Goal: Transaction & Acquisition: Subscribe to service/newsletter

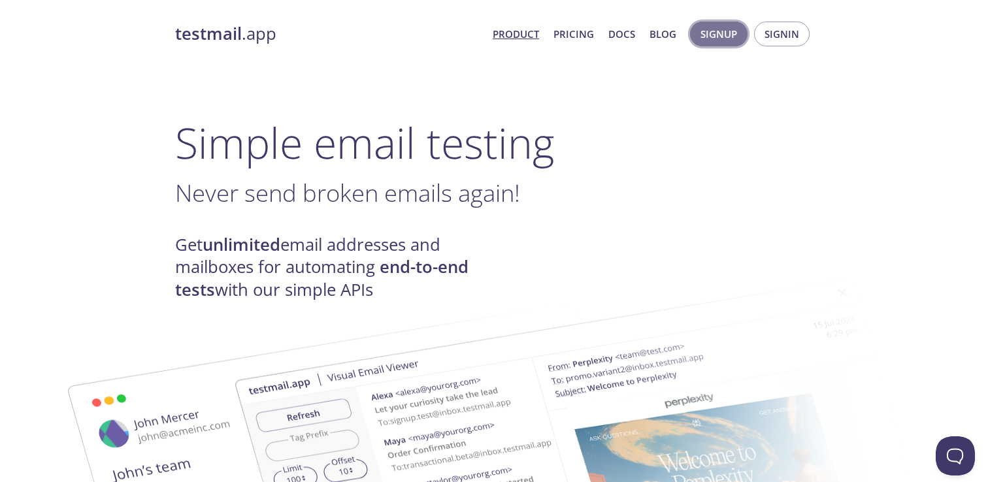
click at [713, 31] on span "Signup" at bounding box center [719, 33] width 37 height 17
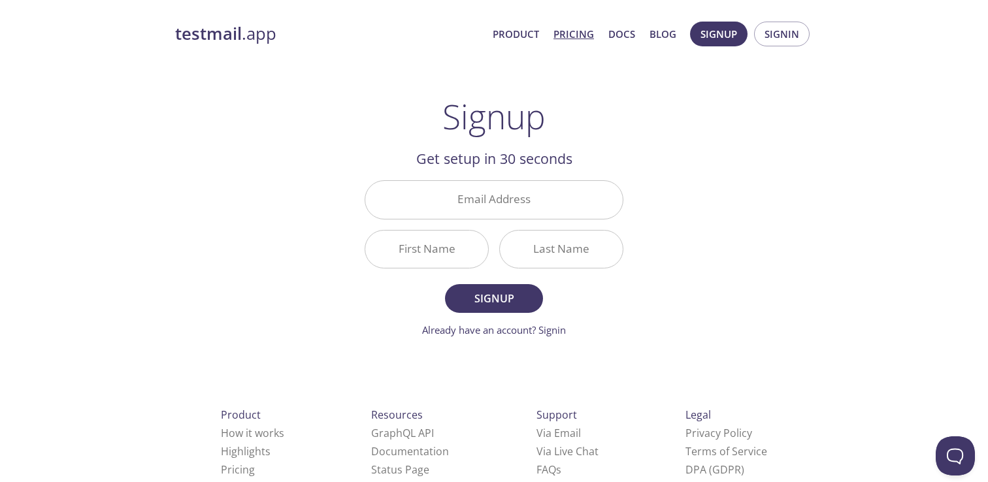
click at [571, 35] on link "Pricing" at bounding box center [574, 33] width 41 height 17
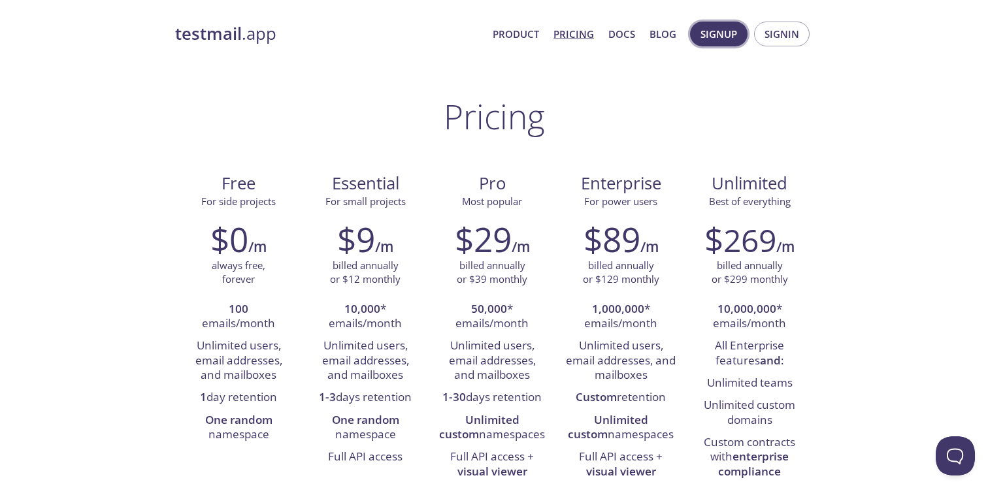
click at [717, 36] on span "Signup" at bounding box center [719, 33] width 37 height 17
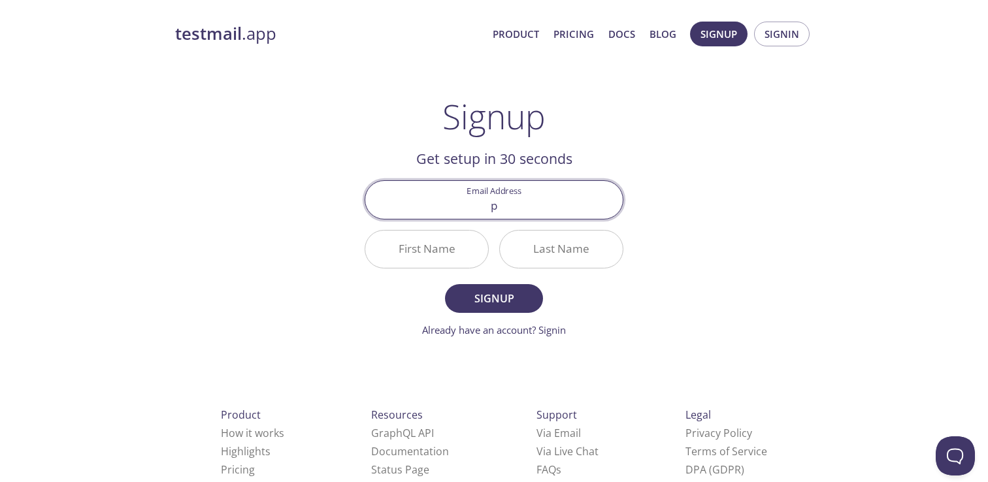
type input "[PERSON_NAME][EMAIL_ADDRESS][DOMAIN_NAME]"
click at [443, 246] on input "First Name" at bounding box center [426, 249] width 123 height 37
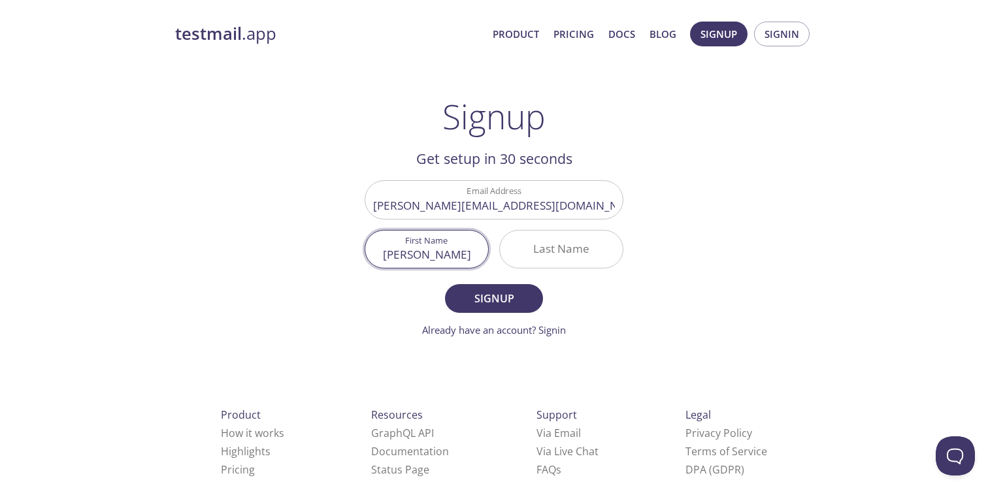
type input "[PERSON_NAME]"
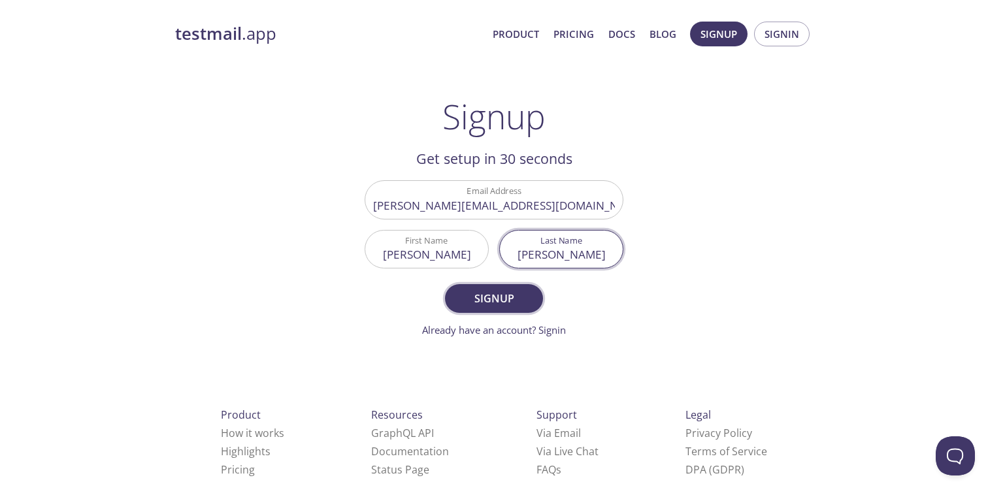
type input "[PERSON_NAME]"
click at [486, 299] on span "Signup" at bounding box center [493, 299] width 69 height 18
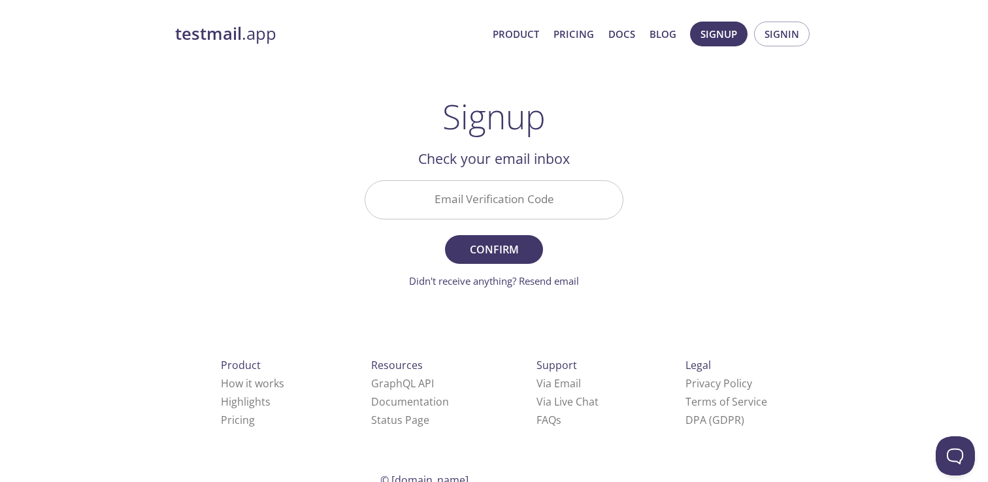
click at [423, 191] on input "Email Verification Code" at bounding box center [493, 199] width 257 height 37
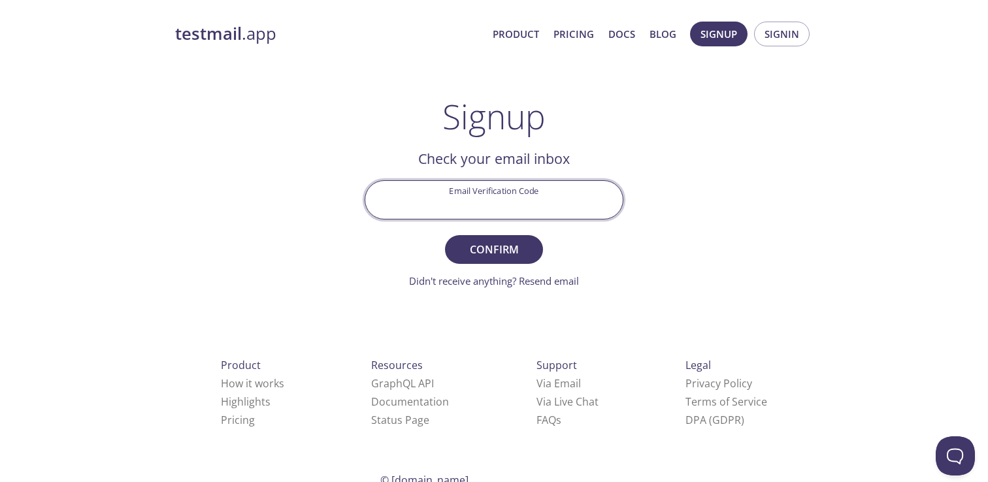
paste input "52NV7WD"
type input "52NV7WD"
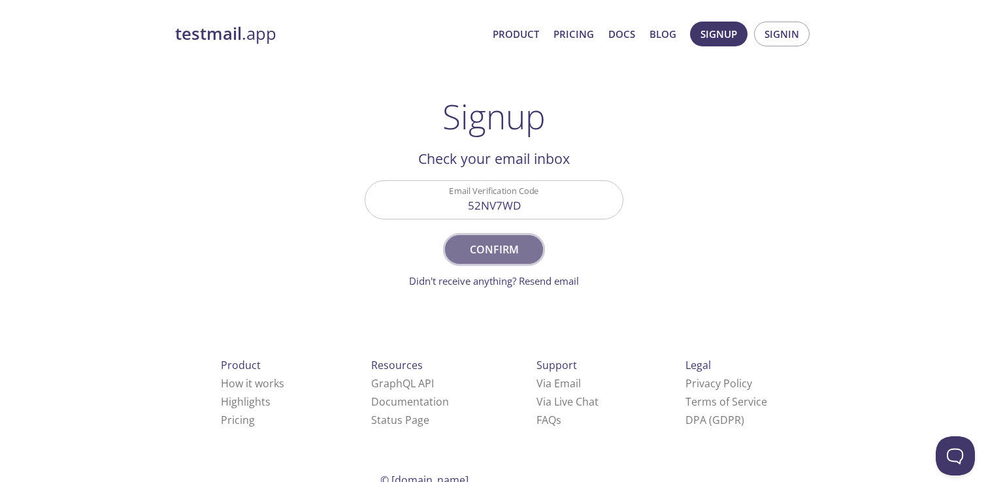
click at [488, 249] on span "Confirm" at bounding box center [493, 249] width 69 height 18
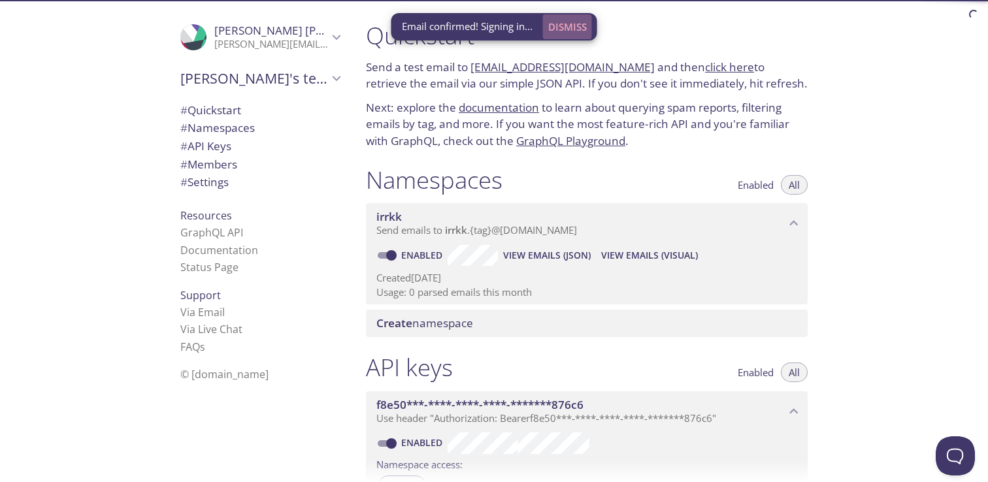
click at [572, 31] on span "Dismiss" at bounding box center [567, 26] width 39 height 17
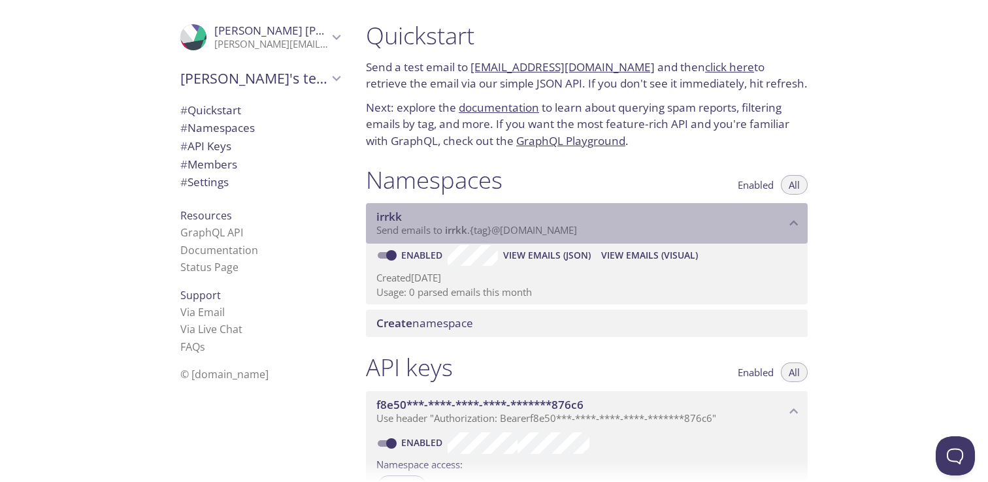
click at [479, 233] on span "Send emails to irrkk . {tag} @[DOMAIN_NAME]" at bounding box center [476, 230] width 201 height 13
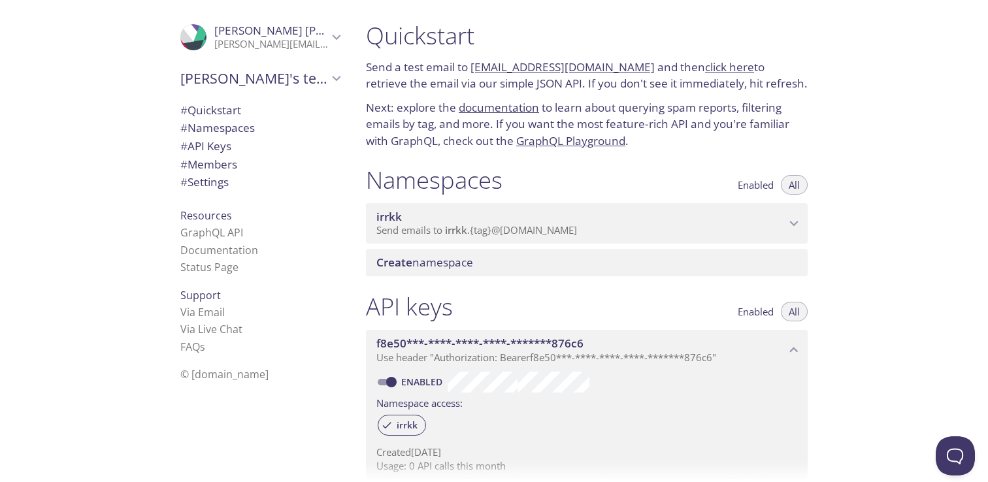
click at [479, 233] on span "Send emails to irrkk . {tag} @[DOMAIN_NAME]" at bounding box center [476, 230] width 201 height 13
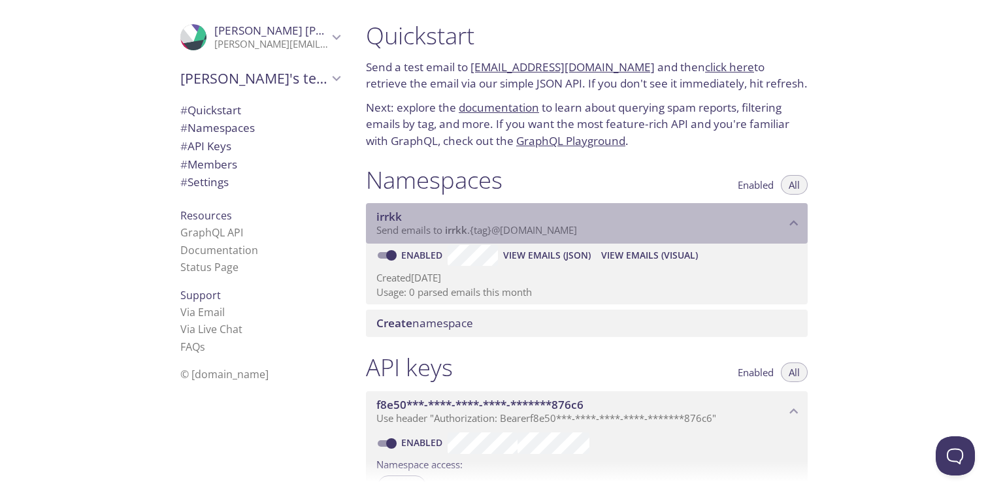
drag, startPoint x: 445, startPoint y: 231, endPoint x: 553, endPoint y: 231, distance: 107.8
click at [553, 231] on span "Send emails to irrkk . {tag} @[DOMAIN_NAME]" at bounding box center [476, 230] width 201 height 13
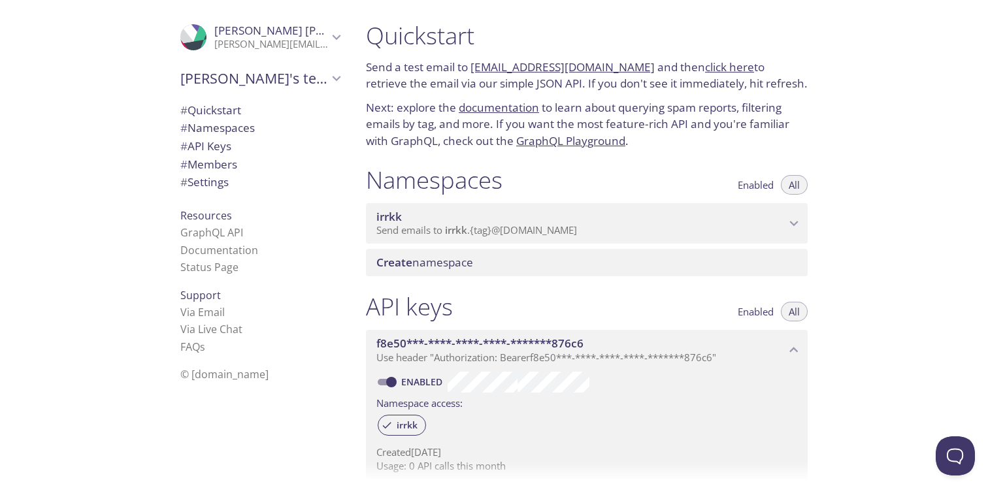
click at [553, 231] on span "Send emails to irrkk . {tag} @[DOMAIN_NAME]" at bounding box center [476, 230] width 201 height 13
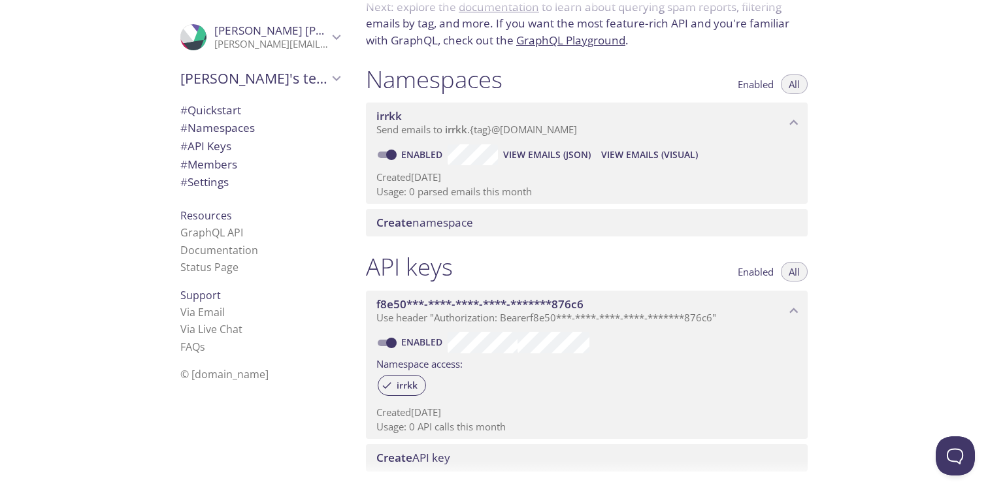
scroll to position [102, 0]
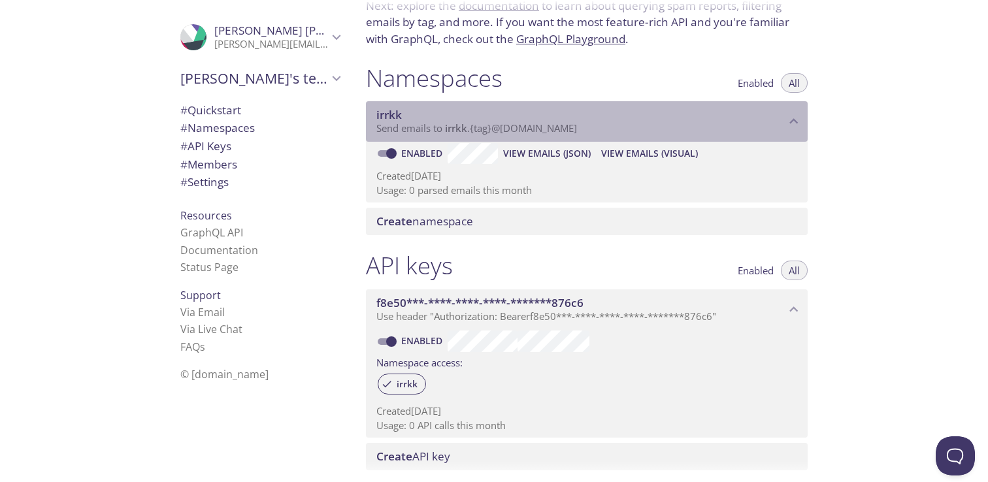
drag, startPoint x: 588, startPoint y: 131, endPoint x: 505, endPoint y: 134, distance: 83.1
click at [505, 134] on p "Send emails to irrkk . {tag} @[DOMAIN_NAME]" at bounding box center [580, 128] width 409 height 13
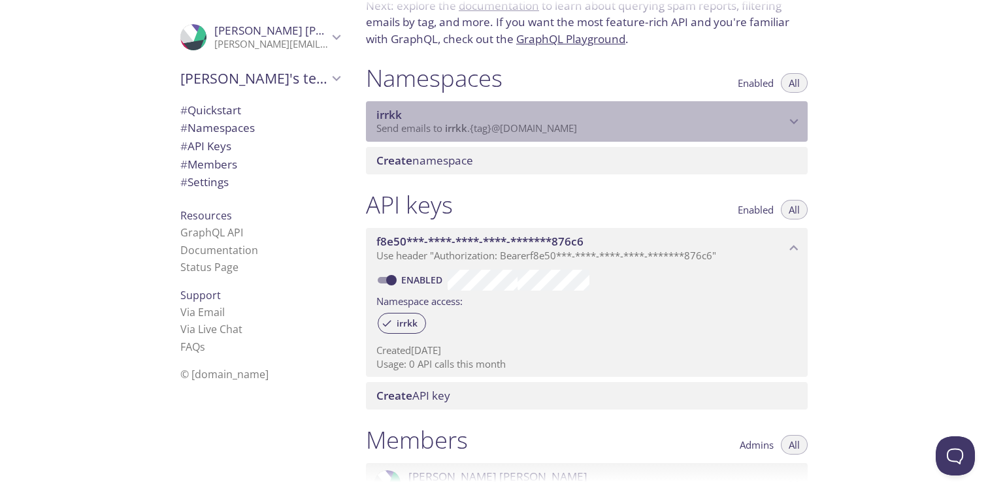
click at [577, 131] on span "Send emails to irrkk . {tag} @[DOMAIN_NAME]" at bounding box center [476, 128] width 201 height 13
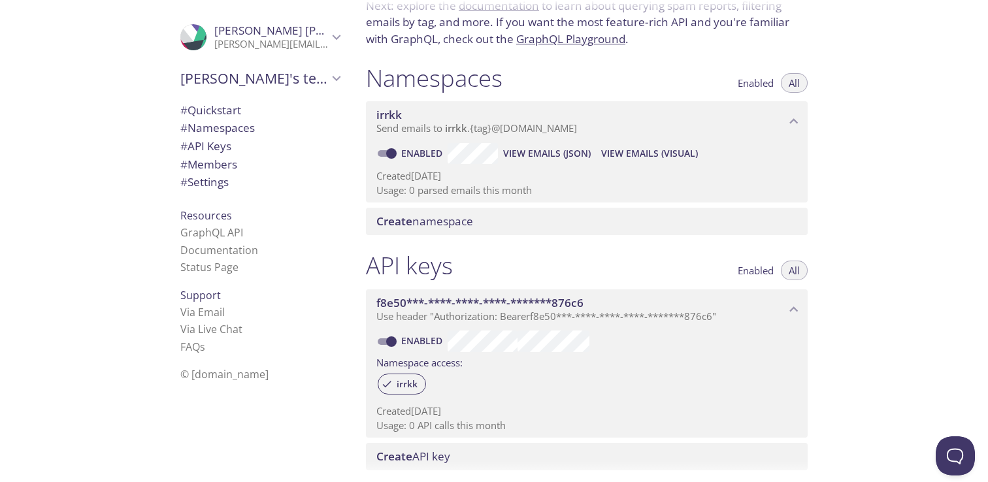
click at [631, 157] on span "View Emails (Visual)" at bounding box center [649, 154] width 97 height 16
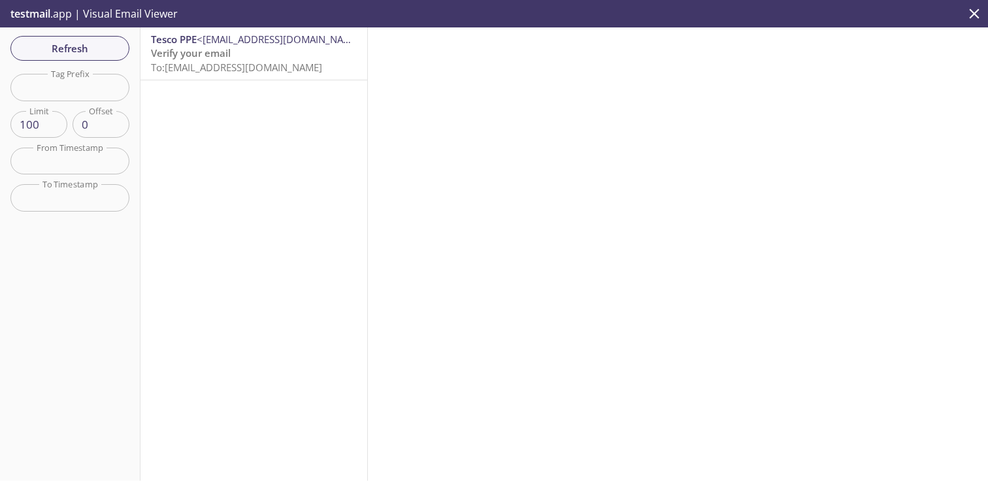
click at [193, 59] on span "Verify your email" at bounding box center [191, 52] width 80 height 13
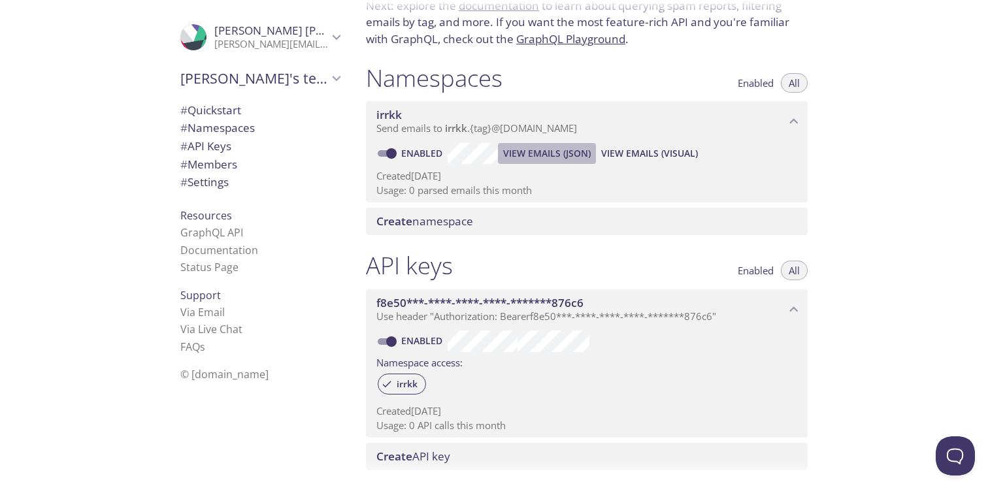
click at [534, 155] on span "View Emails (JSON)" at bounding box center [547, 154] width 88 height 16
